Goal: Find specific page/section

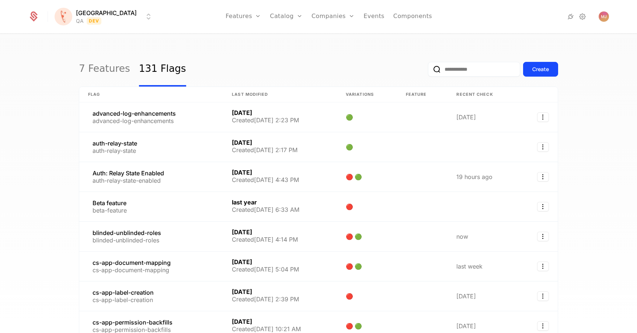
click at [444, 69] on input "email" at bounding box center [474, 69] width 92 height 15
type input "*********"
click at [428, 71] on button "submit" at bounding box center [428, 71] width 0 height 0
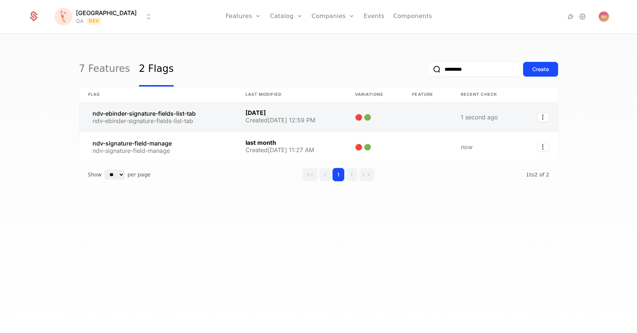
click at [165, 116] on link at bounding box center [157, 117] width 157 height 29
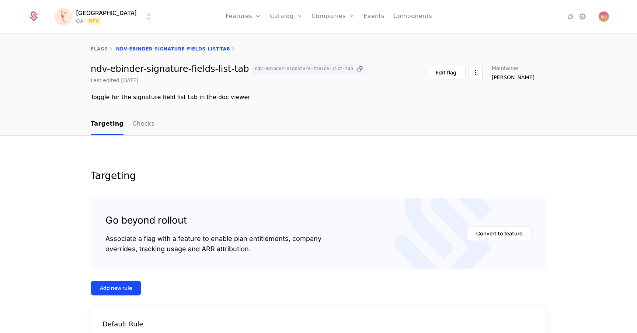
click at [356, 68] on icon at bounding box center [360, 69] width 8 height 8
click at [356, 70] on icon at bounding box center [360, 69] width 8 height 8
